Goal: Transaction & Acquisition: Purchase product/service

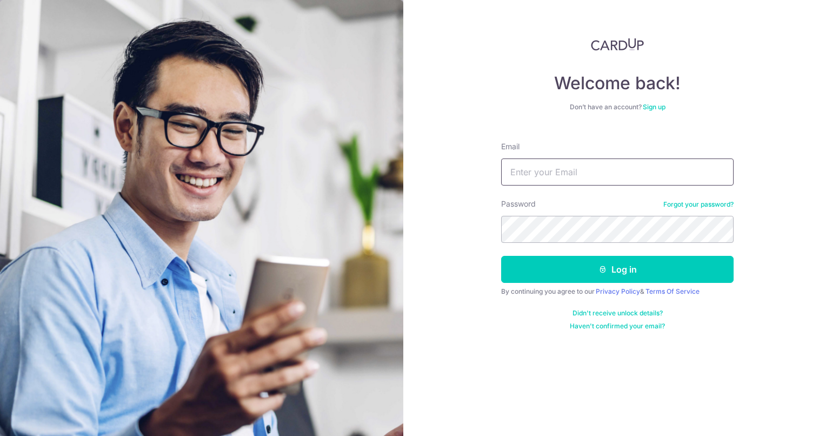
click at [553, 175] on input "Email" at bounding box center [617, 171] width 233 height 27
type input "Bervyn.chang@gmail.com"
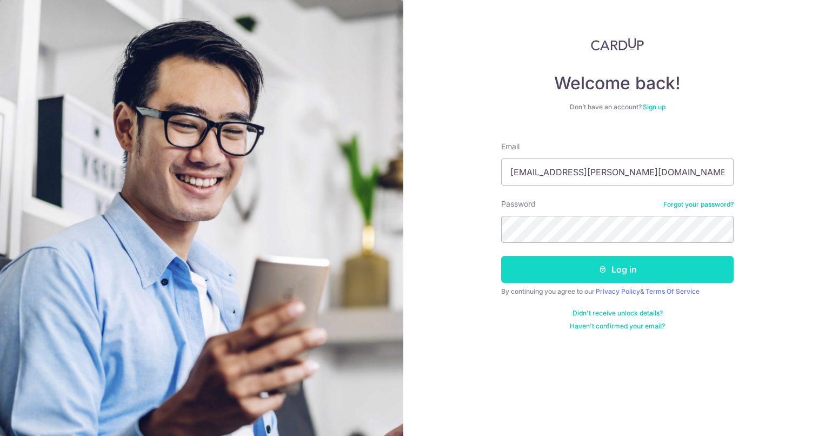
click at [594, 266] on button "Log in" at bounding box center [617, 269] width 233 height 27
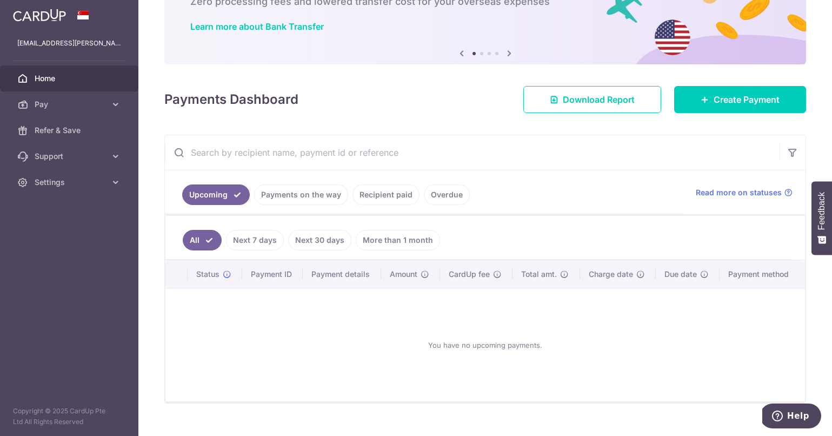
scroll to position [88, 0]
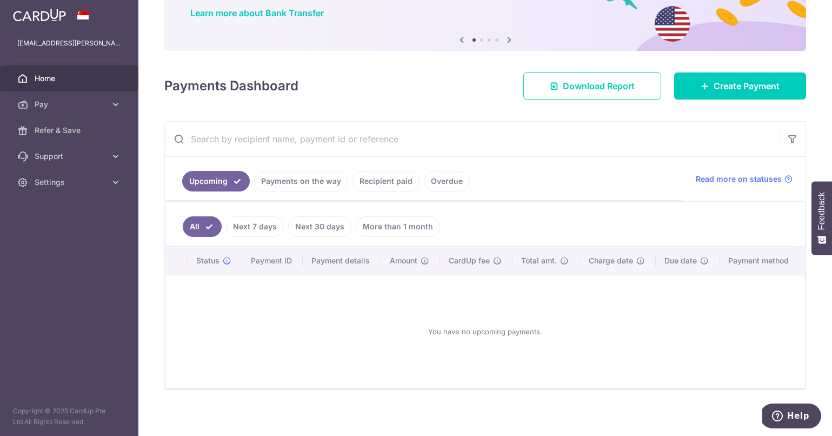
click at [255, 224] on link "Next 7 days" at bounding box center [255, 226] width 58 height 21
click at [323, 227] on link "Next 30 days" at bounding box center [319, 226] width 63 height 21
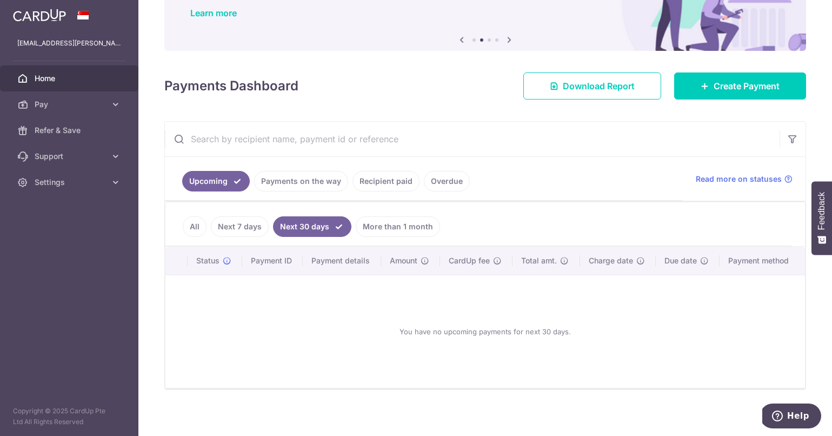
click at [392, 227] on link "More than 1 month" at bounding box center [398, 226] width 84 height 21
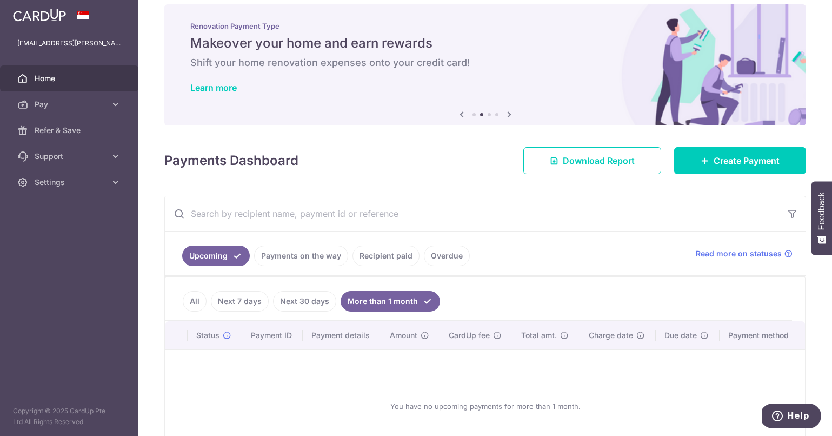
click at [300, 254] on link "Payments on the way" at bounding box center [301, 256] width 94 height 21
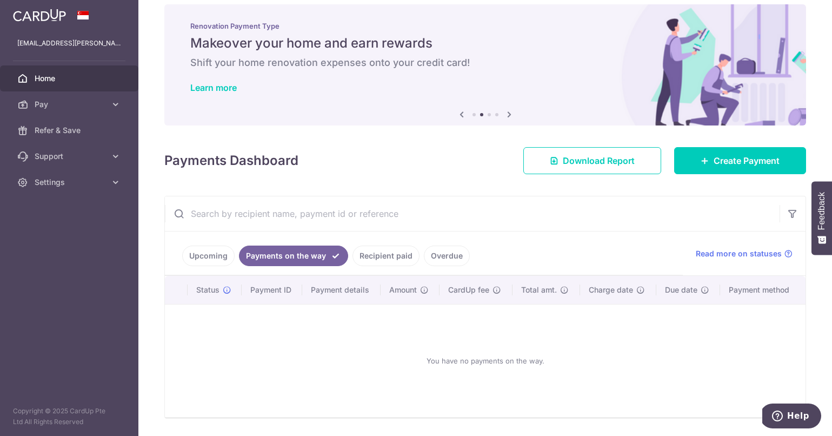
click at [378, 254] on link "Recipient paid" at bounding box center [386, 256] width 67 height 21
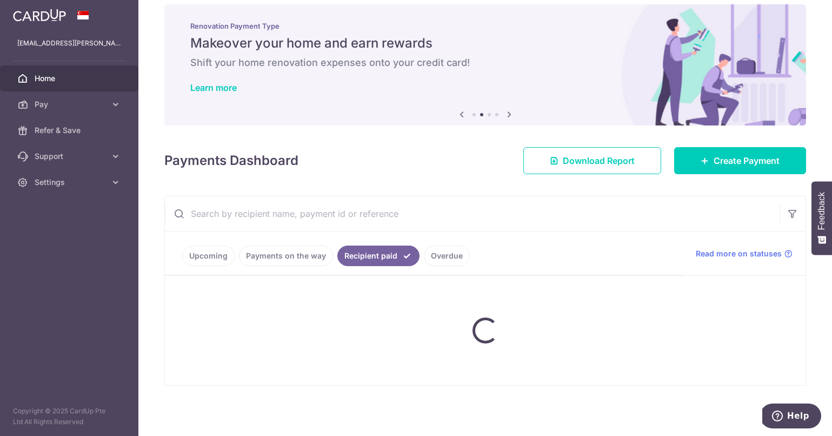
scroll to position [12, 0]
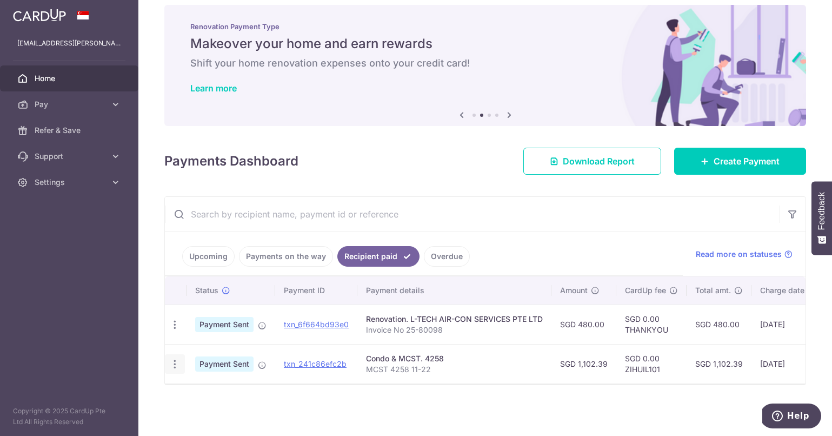
click at [177, 361] on icon "button" at bounding box center [174, 364] width 11 height 11
click at [369, 387] on div "Status Payment ID Payment details Amount CardUp fee Total amt. Charge date Due …" at bounding box center [485, 350] width 641 height 148
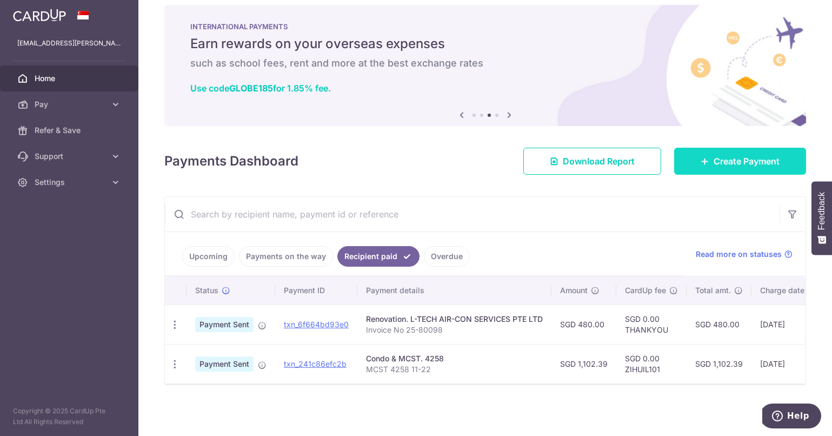
click at [743, 168] on link "Create Payment" at bounding box center [740, 161] width 132 height 27
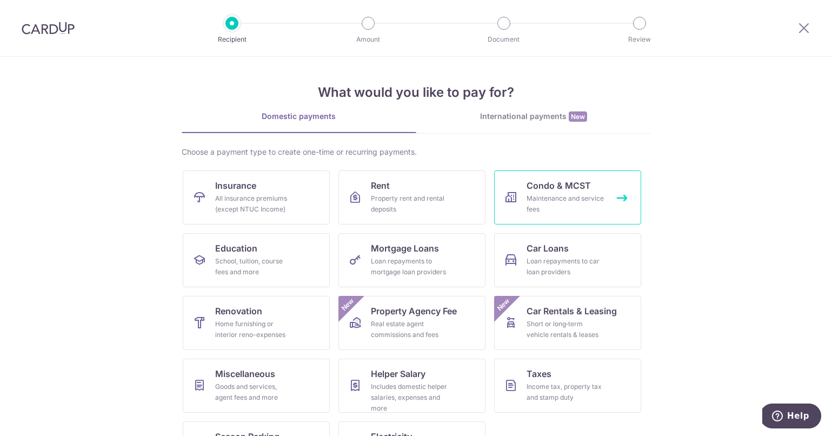
click at [527, 196] on div "Maintenance and service fees" at bounding box center [566, 204] width 78 height 22
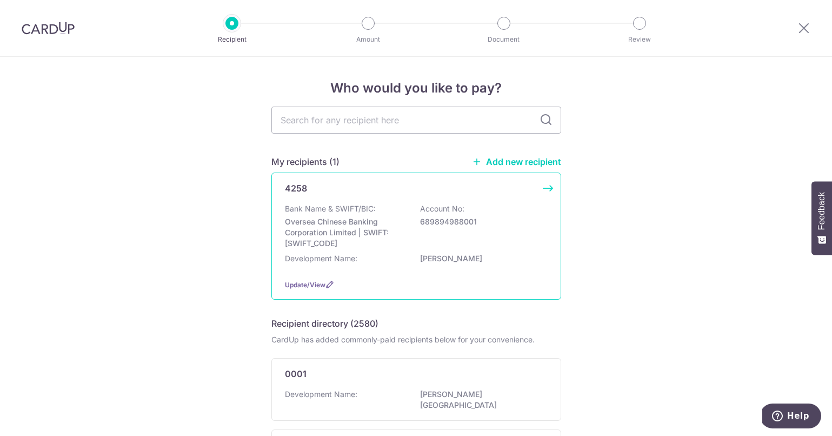
click at [552, 190] on div "4258 Bank Name & SWIFT/BIC: Oversea Chinese Banking Corporation Limited | SWIFT…" at bounding box center [417, 236] width 290 height 127
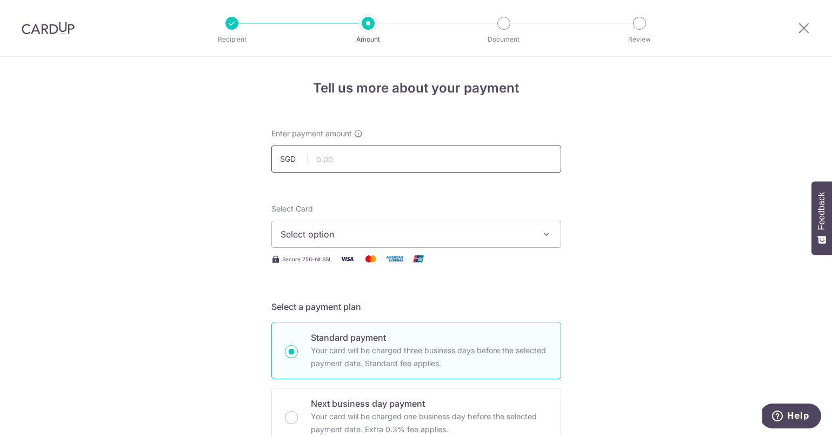
click at [479, 170] on input "text" at bounding box center [417, 159] width 290 height 27
click at [459, 216] on div "Select Card Select option Add credit card Your Cards **** 3731 **** 2498 **** 8…" at bounding box center [417, 225] width 290 height 44
click at [458, 233] on span "Select option" at bounding box center [407, 234] width 252 height 13
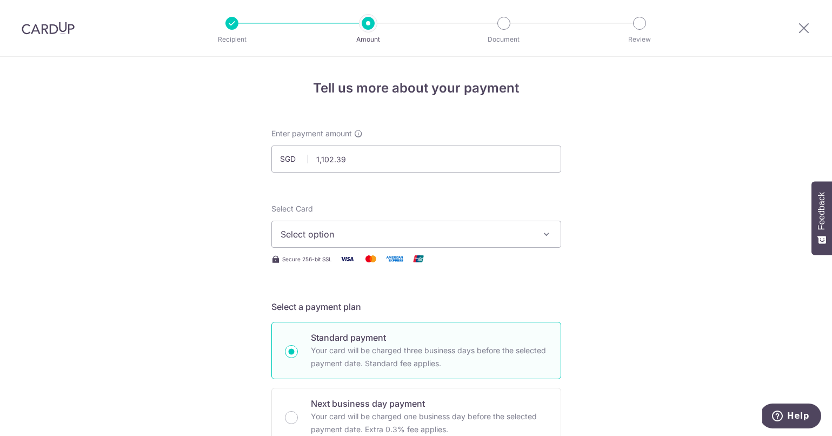
click at [479, 234] on span "Select option" at bounding box center [407, 234] width 252 height 13
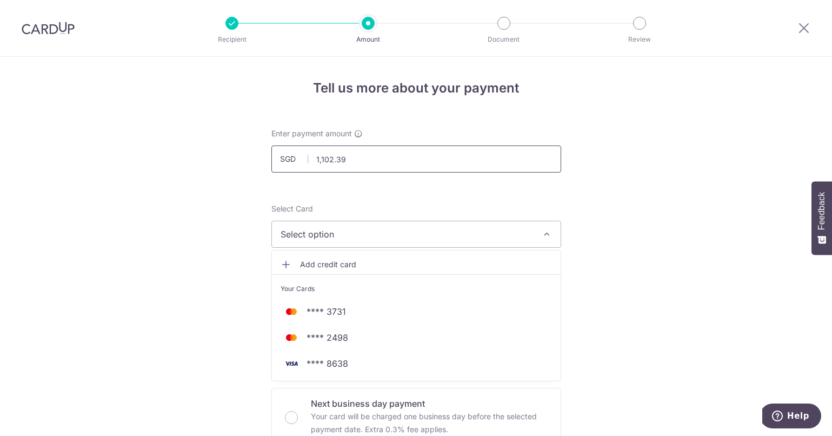
click at [329, 159] on input "1,102.39" at bounding box center [417, 159] width 290 height 27
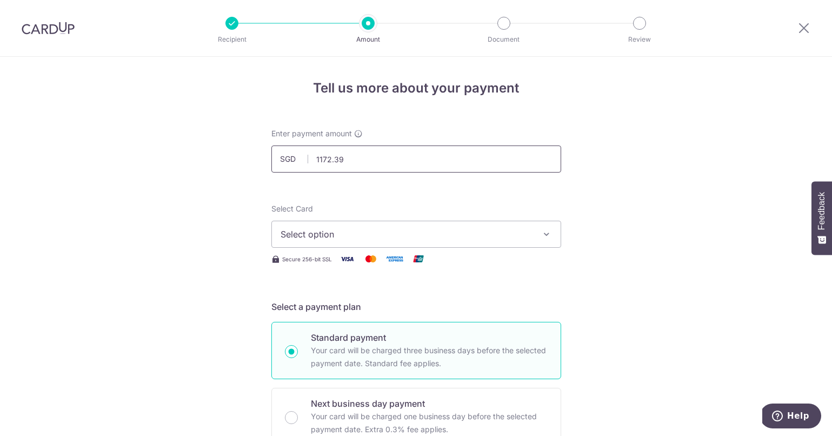
click at [337, 158] on input "1172.39" at bounding box center [417, 159] width 290 height 27
type input "1,172.89"
click at [352, 229] on span "Select option" at bounding box center [407, 234] width 252 height 13
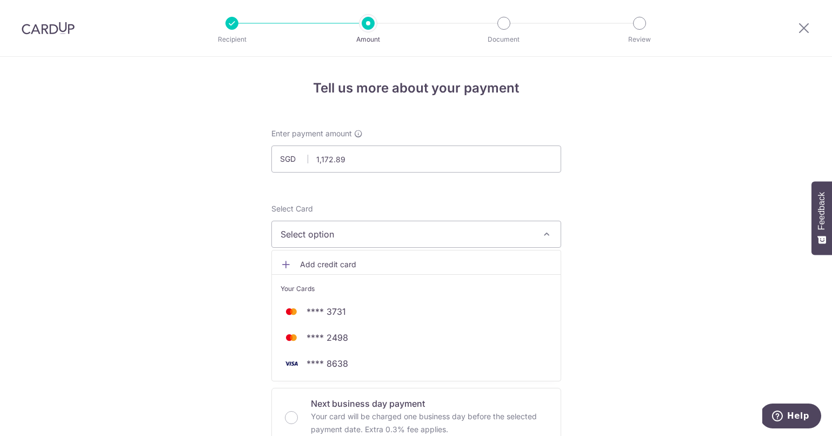
click at [354, 261] on span "Add credit card" at bounding box center [426, 264] width 252 height 11
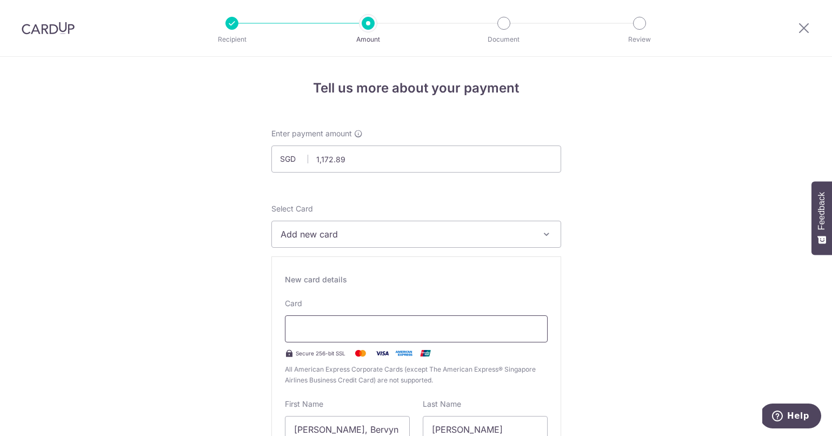
click at [372, 320] on div at bounding box center [416, 328] width 263 height 27
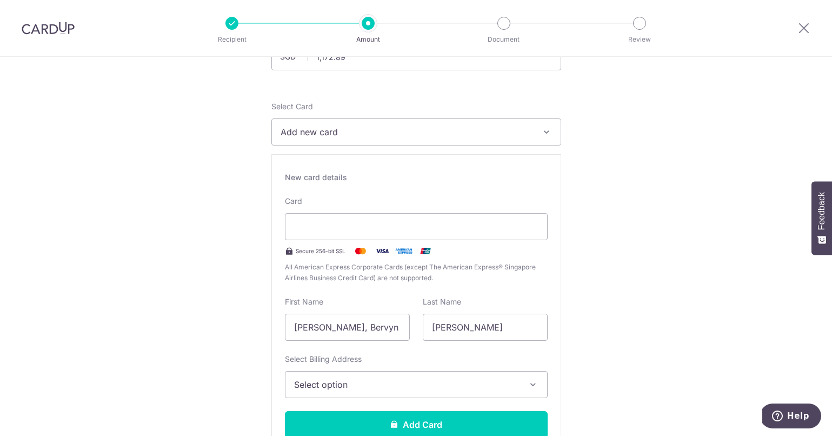
scroll to position [110, 0]
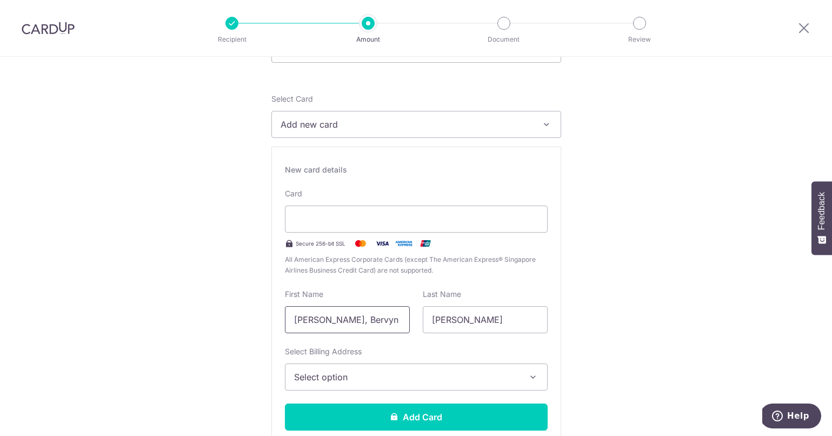
click at [375, 314] on input "[PERSON_NAME], Bervyn" at bounding box center [347, 319] width 125 height 27
type input "Christy"
type input "Tan"
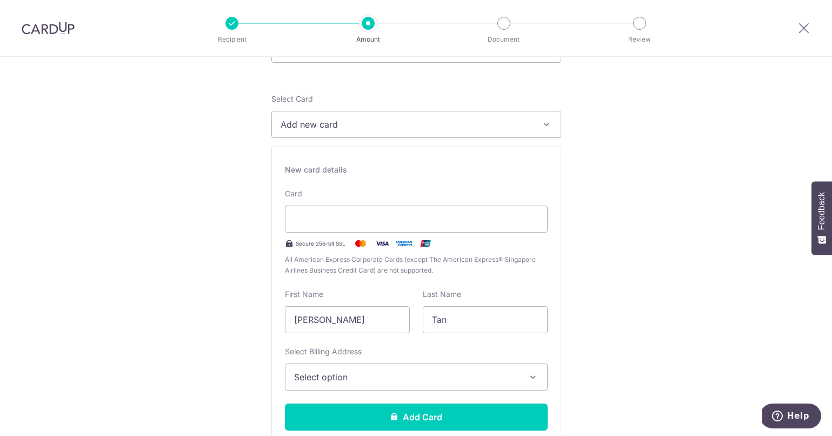
click at [350, 386] on button "Select option" at bounding box center [416, 376] width 263 height 27
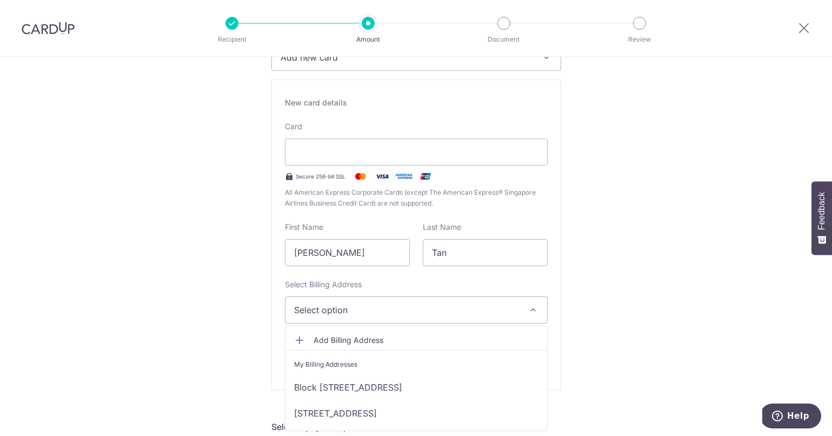
scroll to position [182, 0]
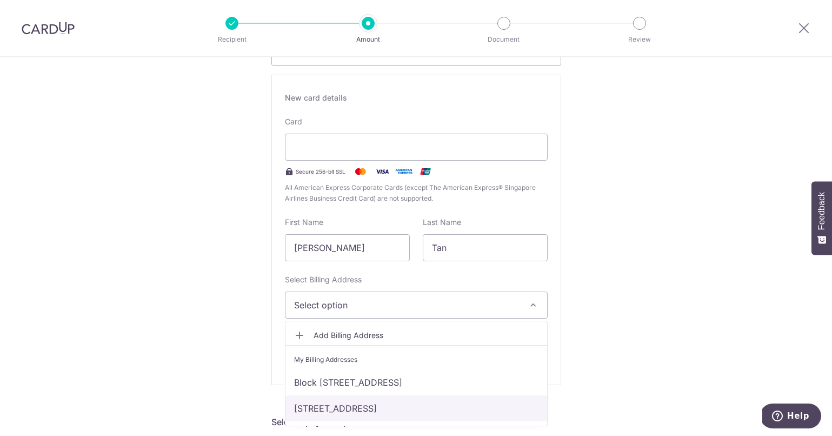
click at [376, 408] on link "9 Pasir Ris Link #11-22, Singapore, Singapore, Singapore-518189" at bounding box center [417, 408] width 262 height 26
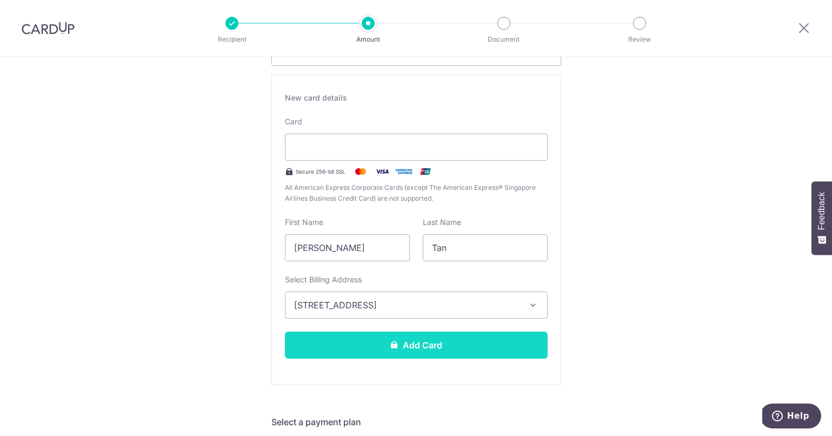
click at [429, 347] on button "Add Card" at bounding box center [416, 345] width 263 height 27
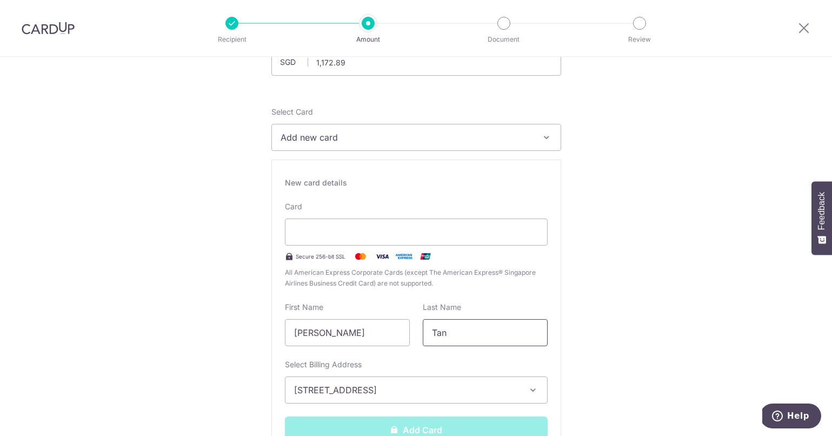
scroll to position [92, 0]
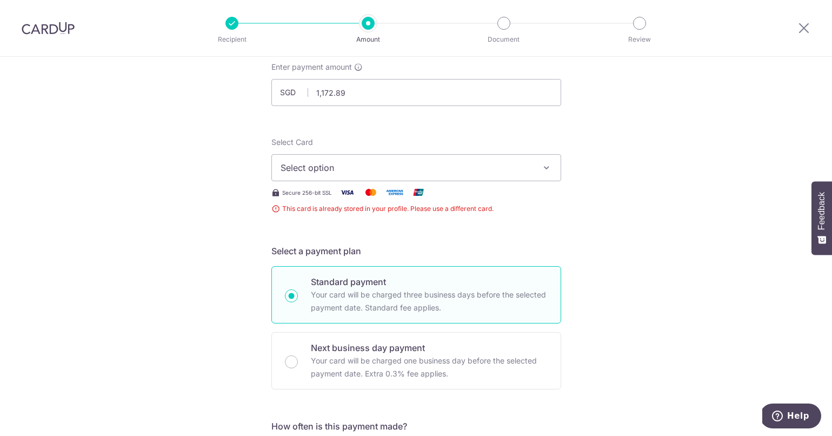
scroll to position [62, 0]
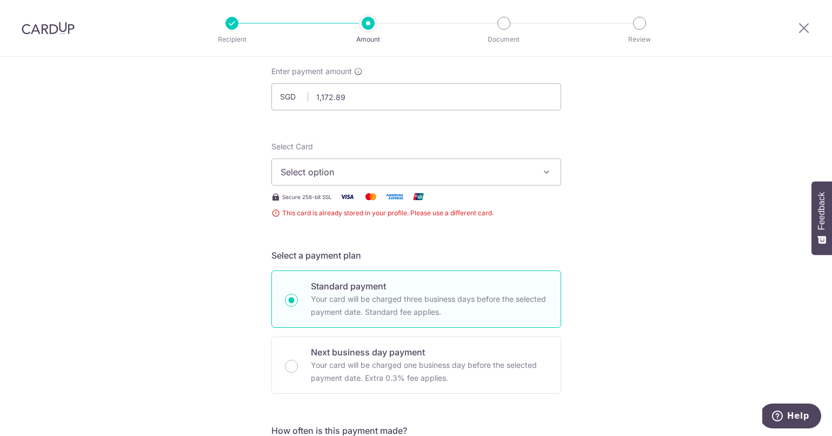
click at [451, 161] on button "Select option" at bounding box center [417, 171] width 290 height 27
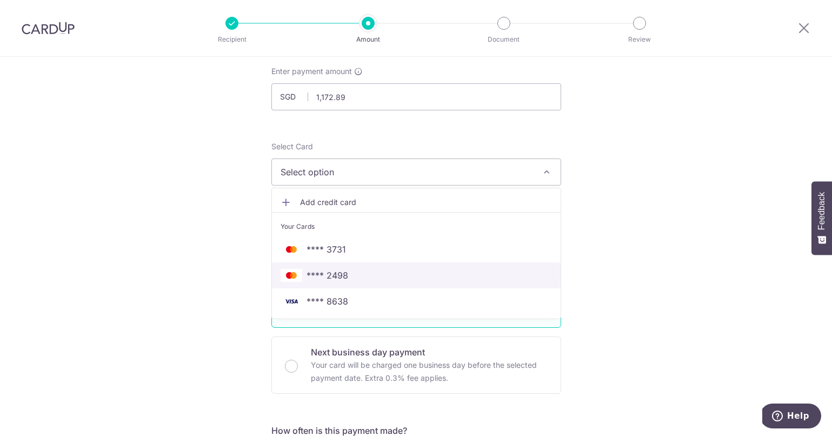
click at [427, 272] on span "**** 2498" at bounding box center [417, 275] width 272 height 13
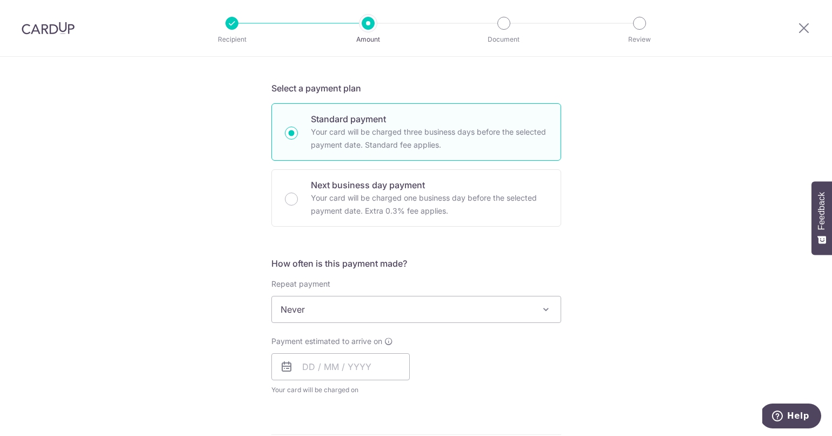
scroll to position [228, 0]
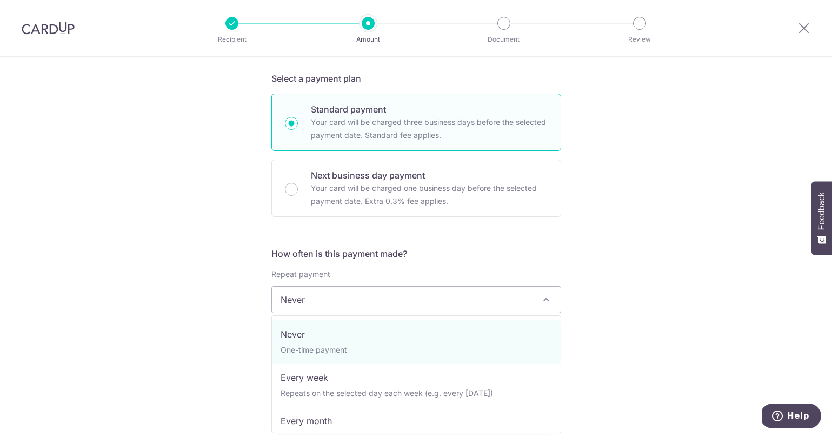
click at [413, 299] on span "Never" at bounding box center [416, 300] width 289 height 26
click at [515, 249] on h5 "How often is this payment made?" at bounding box center [417, 253] width 290 height 13
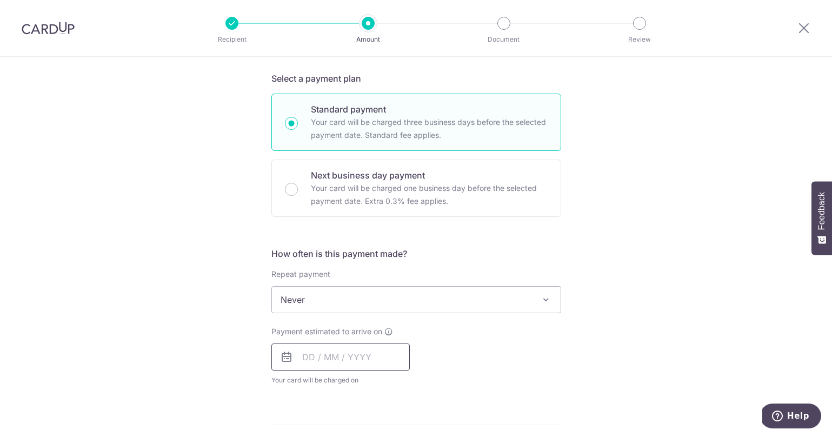
click at [299, 361] on input "text" at bounding box center [341, 356] width 138 height 27
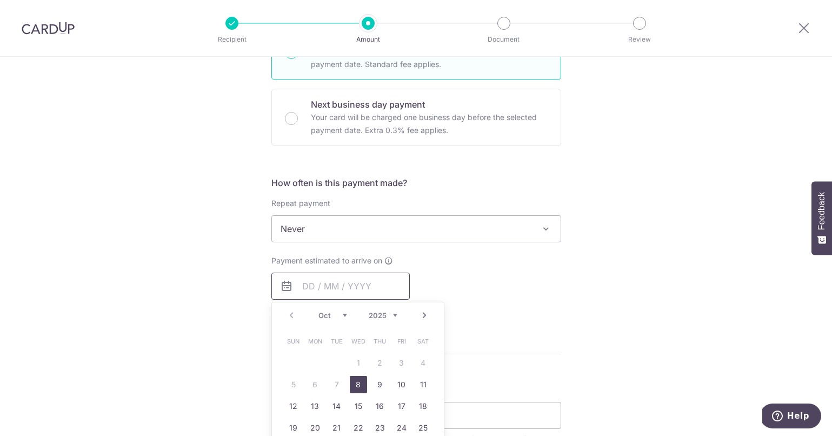
scroll to position [307, 0]
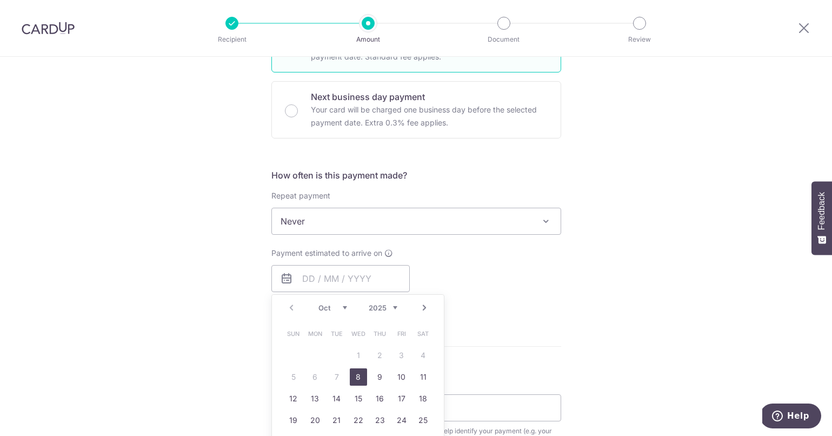
click at [358, 376] on link "8" at bounding box center [358, 376] width 17 height 17
type input "[DATE]"
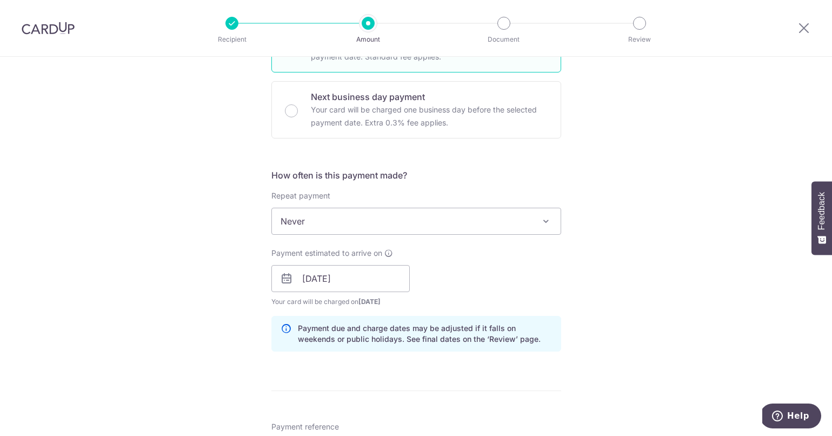
click at [488, 284] on div "Payment estimated to arrive on 08/10/2025 Prev Next Oct Nov Dec 2025 2026 2027 …" at bounding box center [416, 277] width 303 height 59
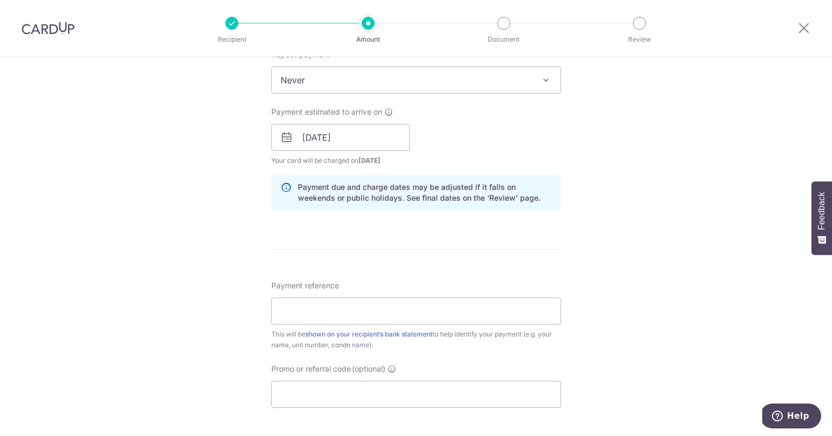
scroll to position [448, 0]
click at [380, 308] on input "Payment reference" at bounding box center [417, 310] width 290 height 27
type input "MCST 4258 [PERSON_NAME] #11-22"
click at [447, 311] on input "MCST 4258 [PERSON_NAME] #11-22" at bounding box center [417, 310] width 290 height 27
type input "MCST 4258 [PERSON_NAME] #11-22"
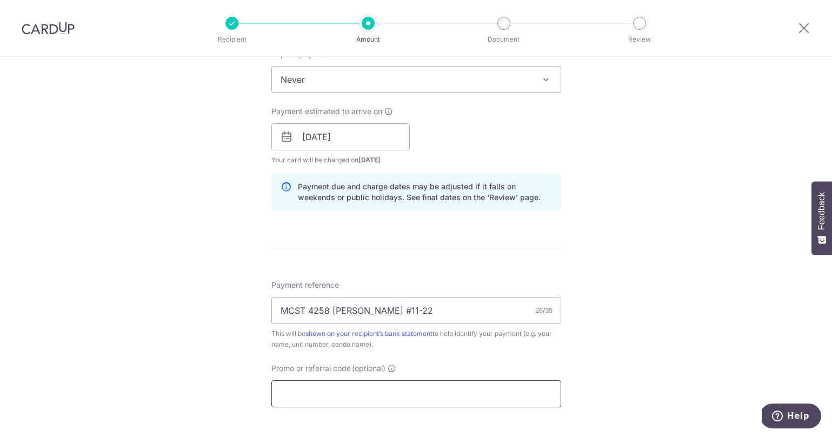
click at [389, 391] on input "Promo or referral code (optional)" at bounding box center [417, 393] width 290 height 27
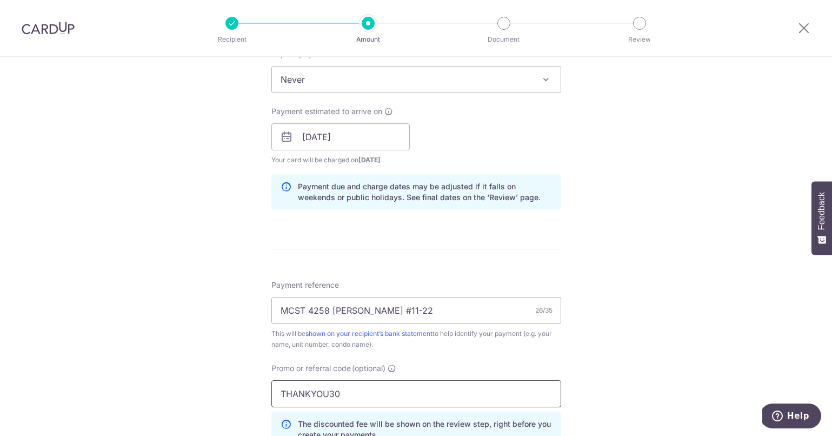
type input "THANKYOU30"
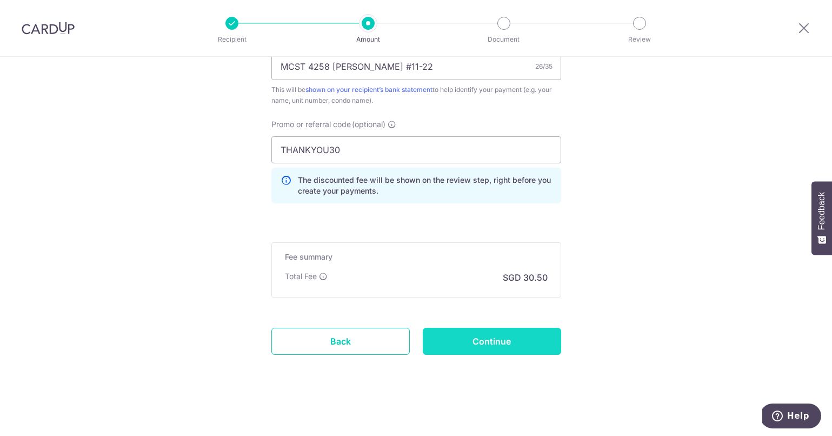
click at [492, 339] on input "Continue" at bounding box center [492, 341] width 138 height 27
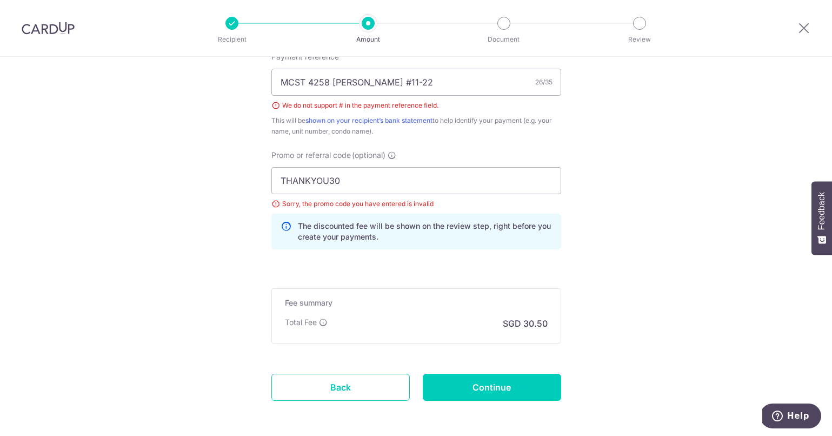
scroll to position [673, 0]
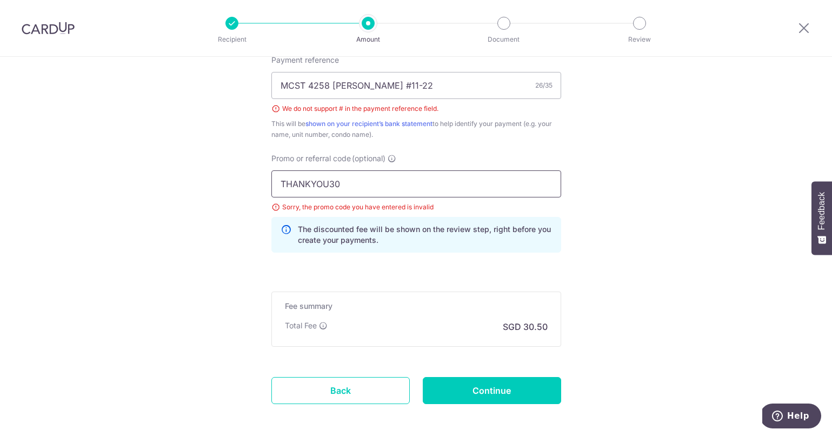
click at [374, 188] on input "THANKYOU30" at bounding box center [417, 183] width 290 height 27
type input "THANKYOU"
click at [398, 257] on div "Promo or referral code (optional) THANKYOU Sorry, the promo code you have enter…" at bounding box center [416, 207] width 303 height 108
click at [488, 388] on input "Continue" at bounding box center [492, 390] width 138 height 27
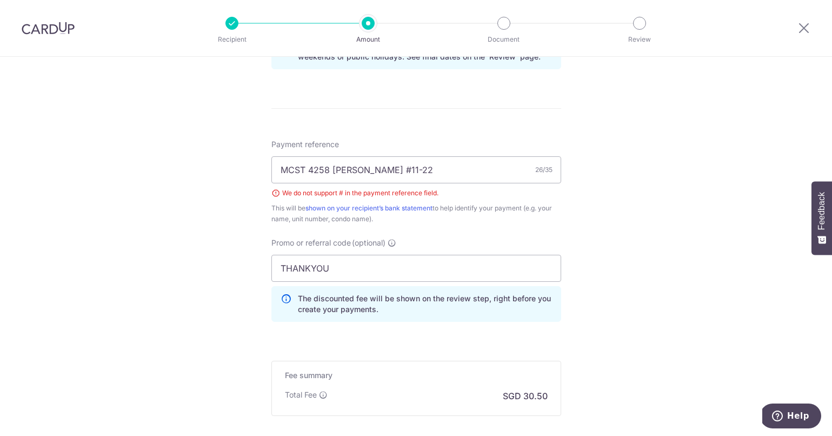
scroll to position [588, 0]
click at [380, 171] on input "MCST 4258 [PERSON_NAME] #11-22" at bounding box center [417, 170] width 290 height 27
type input "MCST 4258 [PERSON_NAME] 11-22"
click at [566, 222] on div "Tell us more about your payment Enter payment amount SGD 1,172.89 1172.89 Selec…" at bounding box center [416, 12] width 832 height 1087
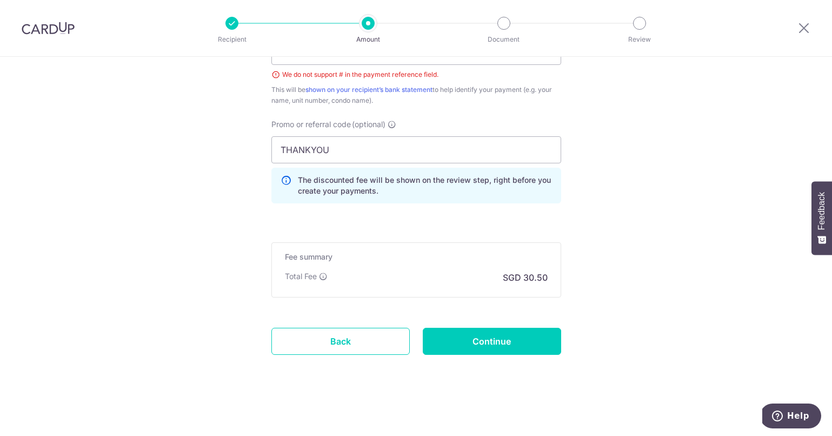
scroll to position [706, 0]
click at [499, 349] on input "Continue" at bounding box center [492, 342] width 138 height 27
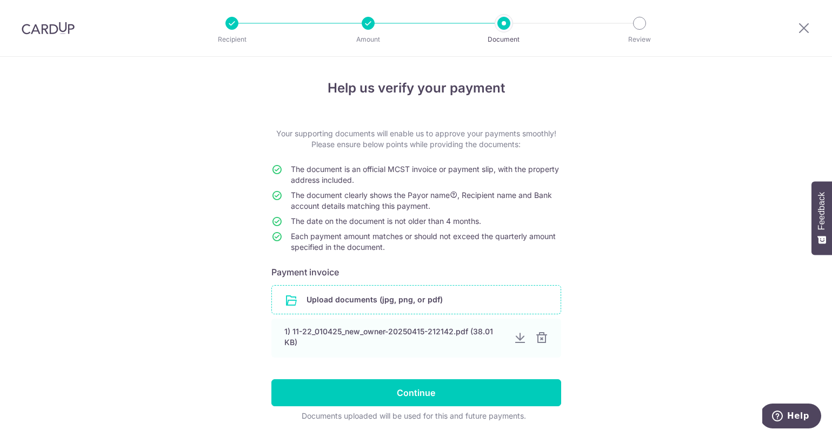
click at [403, 306] on input "file" at bounding box center [416, 300] width 289 height 28
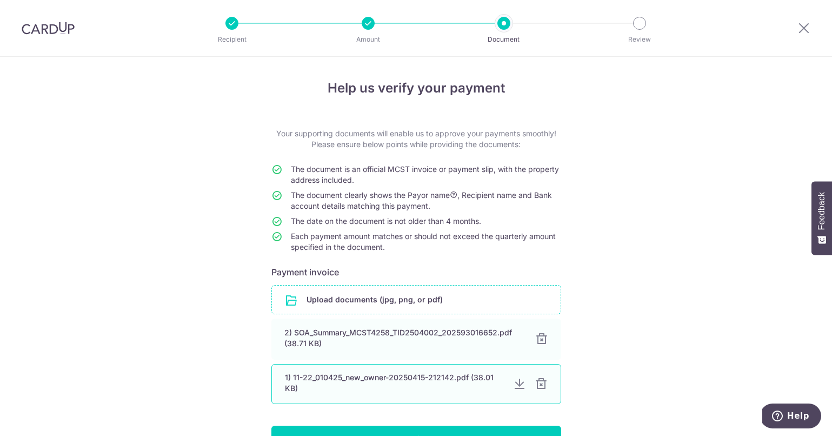
click at [520, 386] on div at bounding box center [519, 384] width 13 height 13
click at [541, 386] on div at bounding box center [541, 384] width 13 height 13
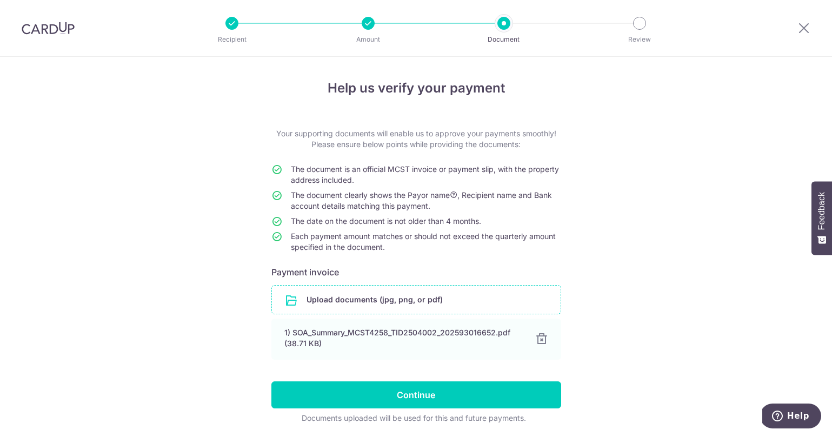
scroll to position [38, 0]
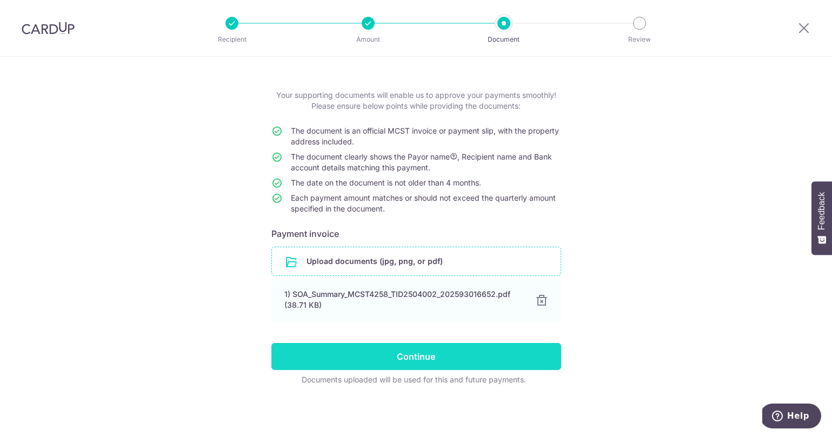
click at [511, 351] on input "Continue" at bounding box center [417, 356] width 290 height 27
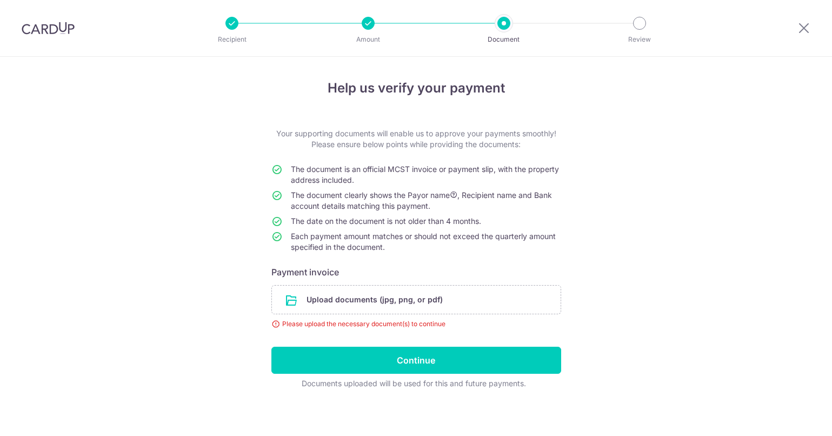
scroll to position [4, 0]
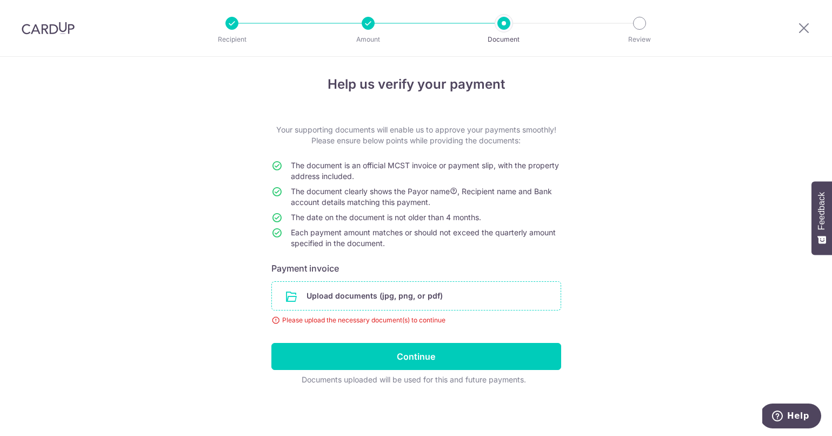
click at [449, 297] on input "file" at bounding box center [416, 296] width 289 height 28
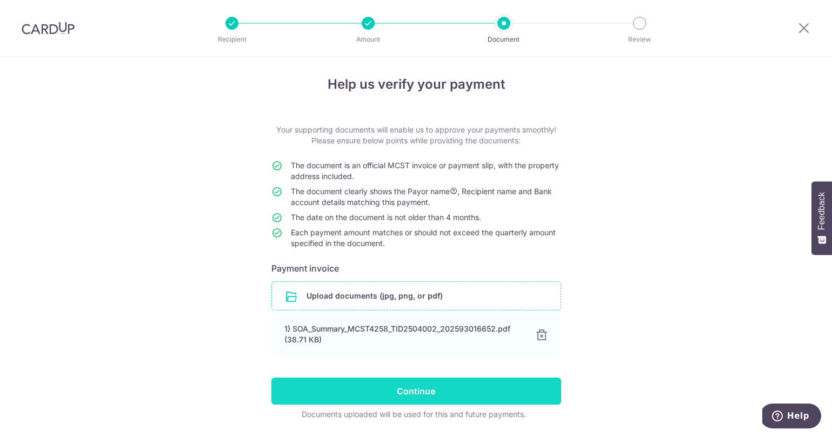
click at [468, 393] on input "Continue" at bounding box center [417, 391] width 290 height 27
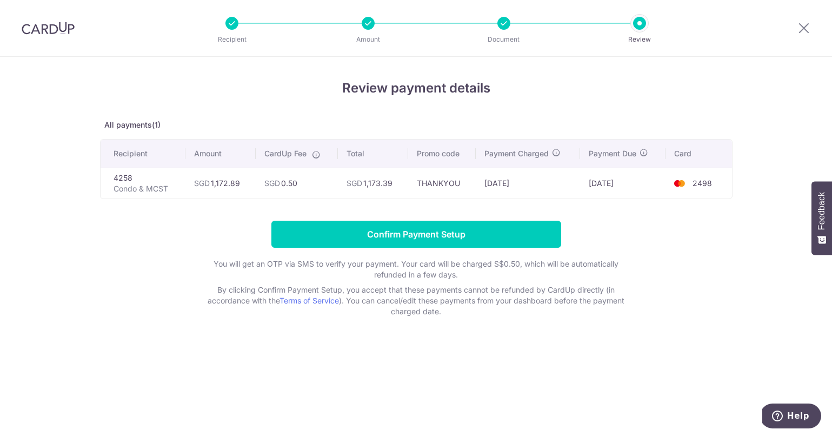
drag, startPoint x: 290, startPoint y: 186, endPoint x: 296, endPoint y: 186, distance: 5.9
click at [295, 186] on td "SGD 0.50" at bounding box center [297, 183] width 82 height 31
click at [399, 185] on td "SGD 1,173.39" at bounding box center [373, 183] width 70 height 31
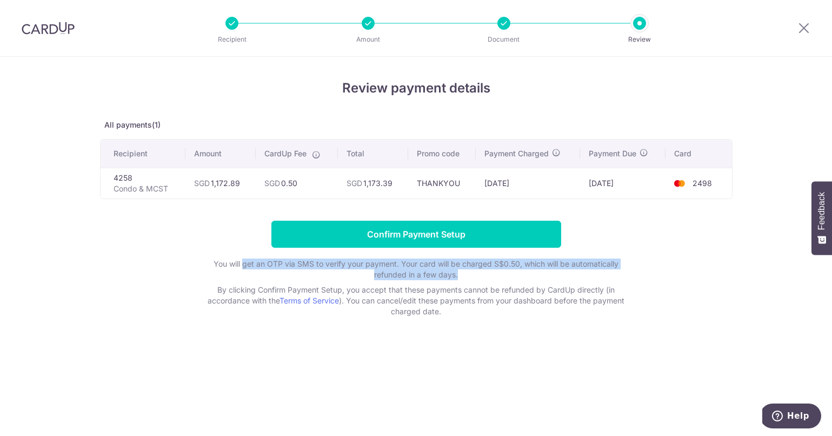
drag, startPoint x: 244, startPoint y: 268, endPoint x: 586, endPoint y: 278, distance: 341.4
click at [586, 278] on p "You will get an OTP via SMS to verify your payment. Your card will be charged S…" at bounding box center [416, 270] width 433 height 22
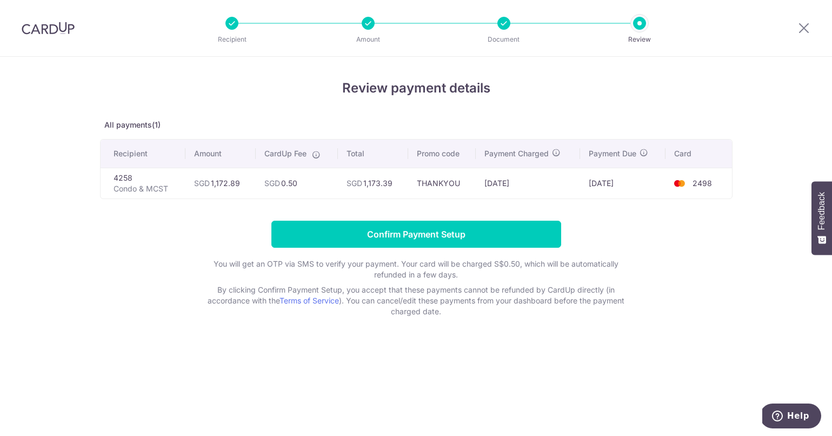
click at [591, 283] on div "You will get an OTP via SMS to verify your payment. Your card will be charged S…" at bounding box center [416, 288] width 433 height 58
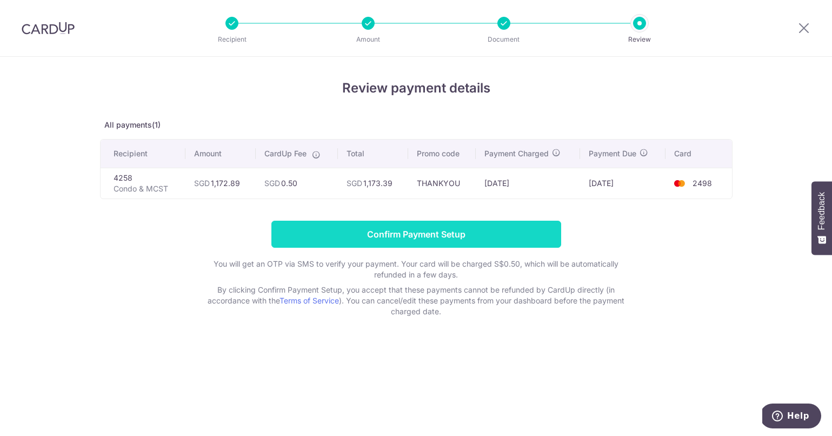
click at [421, 234] on input "Confirm Payment Setup" at bounding box center [417, 234] width 290 height 27
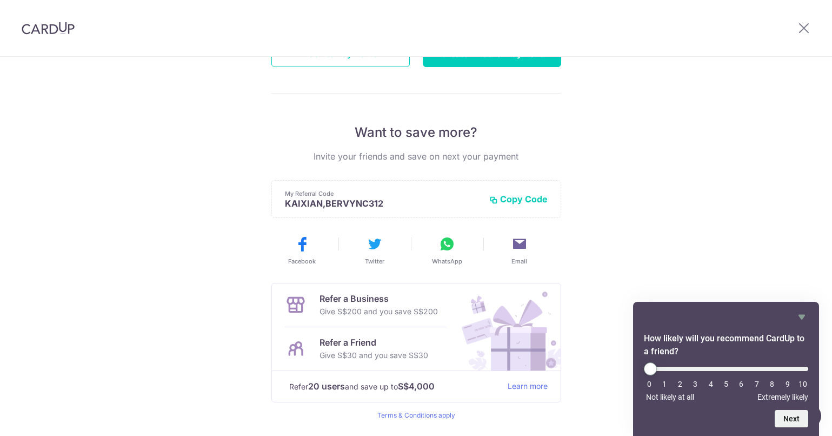
scroll to position [199, 0]
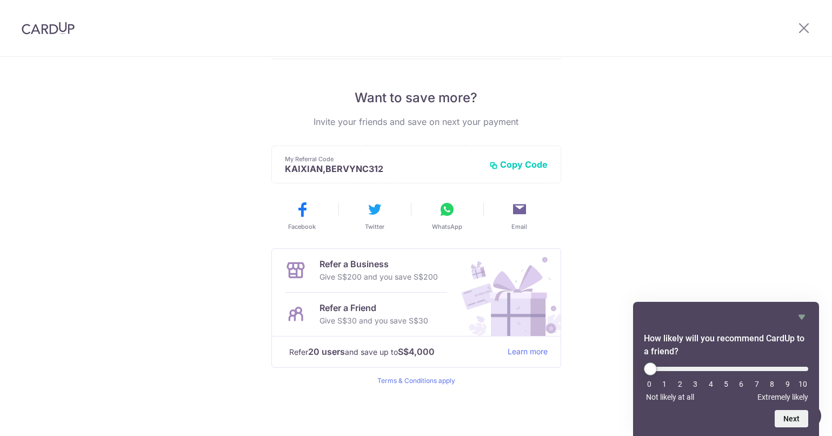
click at [616, 251] on div "Payment created! Hang tight, you’ll receive email updates on the status of the …" at bounding box center [416, 147] width 832 height 578
click at [664, 160] on div "Payment created! Hang tight, you’ll receive email updates on the status of the …" at bounding box center [416, 147] width 832 height 578
click at [537, 163] on button "Copy Code" at bounding box center [519, 164] width 58 height 11
click at [672, 131] on div "Payment created! Hang tight, you’ll receive email updates on the status of the …" at bounding box center [416, 147] width 832 height 578
click at [804, 29] on icon at bounding box center [804, 28] width 13 height 14
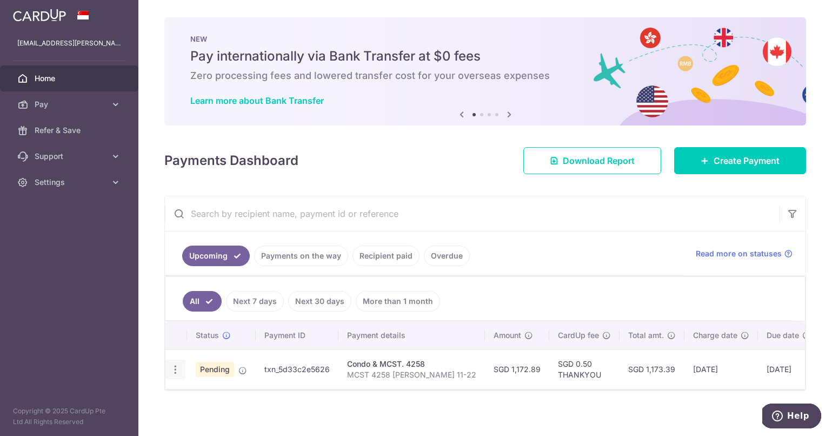
click at [173, 371] on icon "button" at bounding box center [175, 369] width 11 height 11
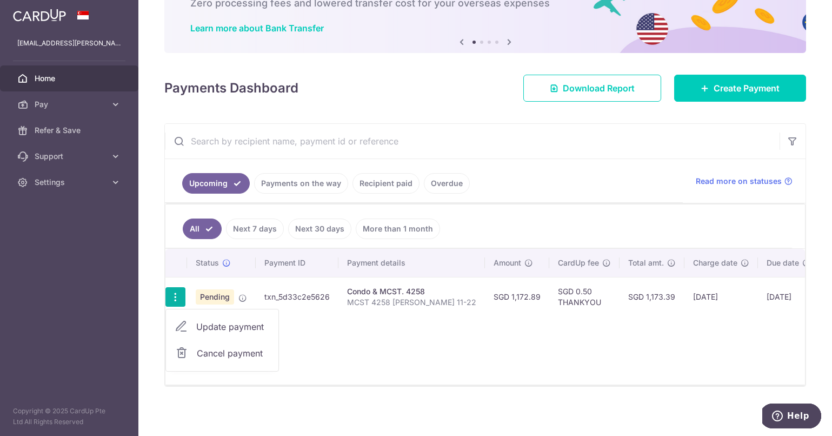
click at [343, 302] on td "Condo & MCST. 4258 MCST 4258 [PERSON_NAME] 11-22" at bounding box center [412, 296] width 147 height 39
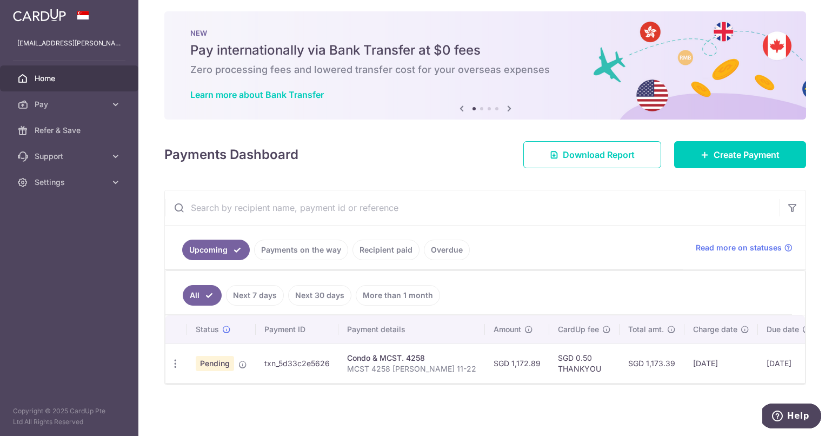
click at [306, 362] on td "txn_5d33c2e5626" at bounding box center [297, 362] width 83 height 39
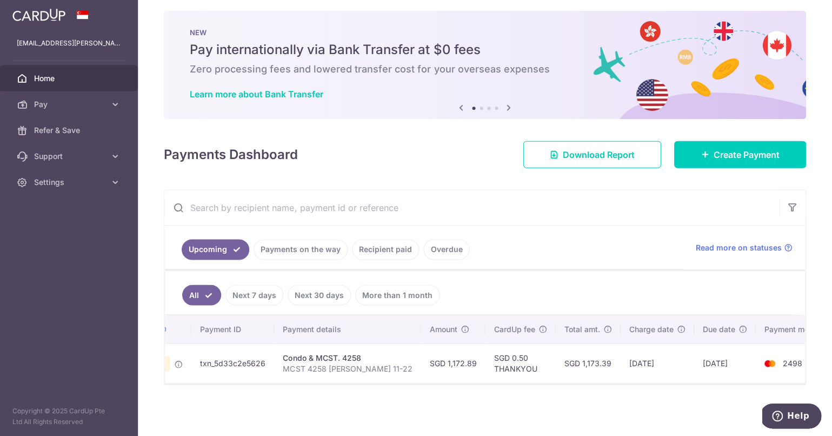
scroll to position [0, 0]
